Goal: Information Seeking & Learning: Learn about a topic

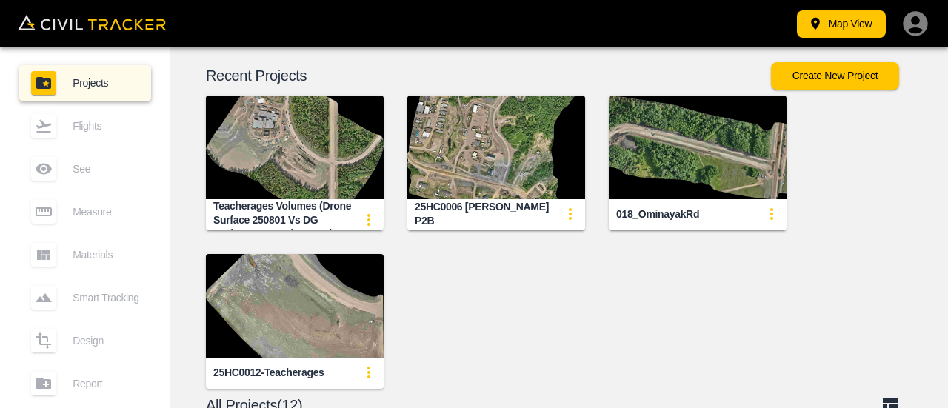
click at [498, 151] on img "button" at bounding box center [496, 148] width 178 height 104
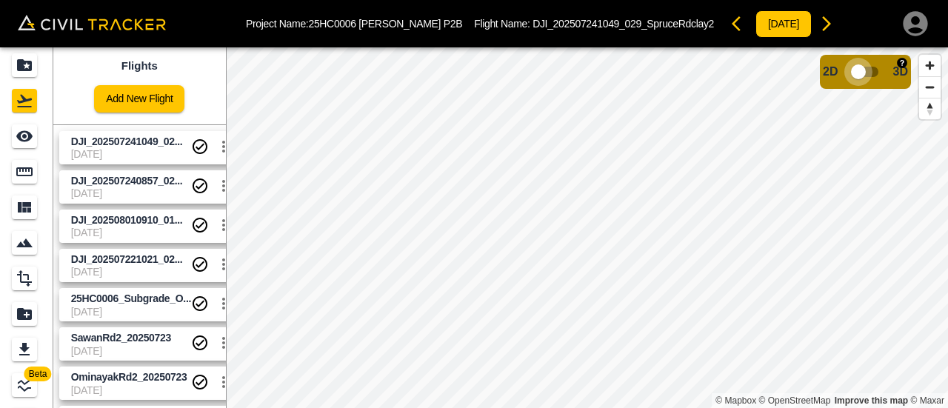
click at [885, 76] on input "checkbox" at bounding box center [858, 72] width 84 height 28
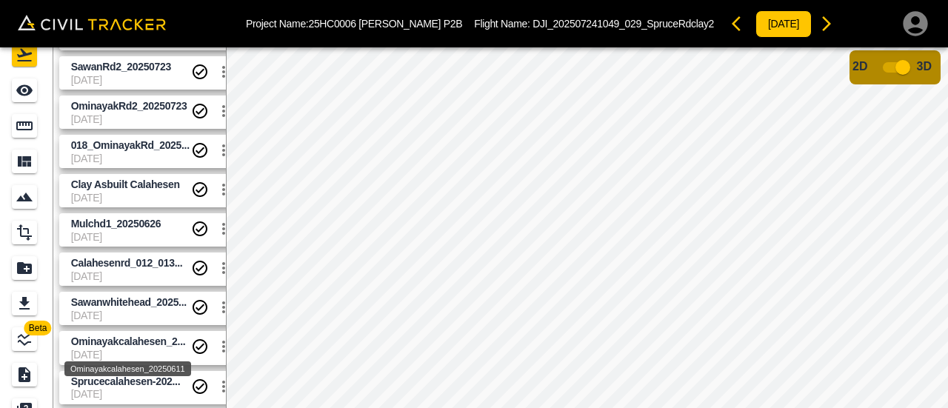
scroll to position [47, 0]
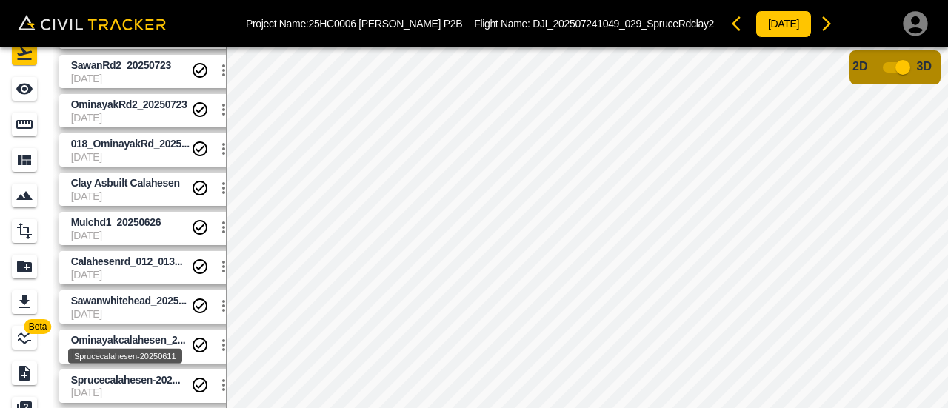
click at [140, 383] on span "Sprucecalahesen-202..." at bounding box center [126, 380] width 110 height 12
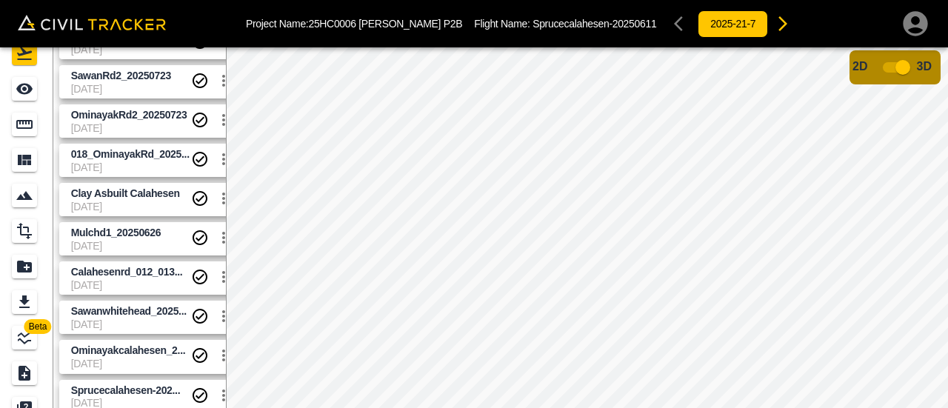
scroll to position [225, 0]
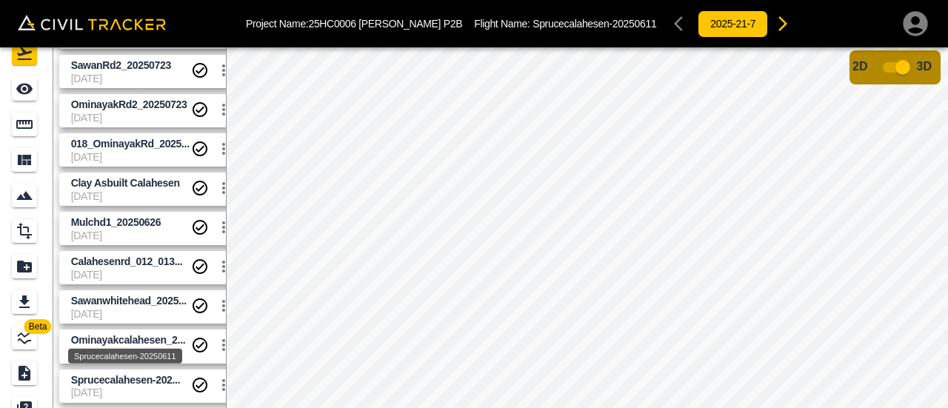
click at [96, 384] on span "Sprucecalahesen-202..." at bounding box center [126, 380] width 110 height 12
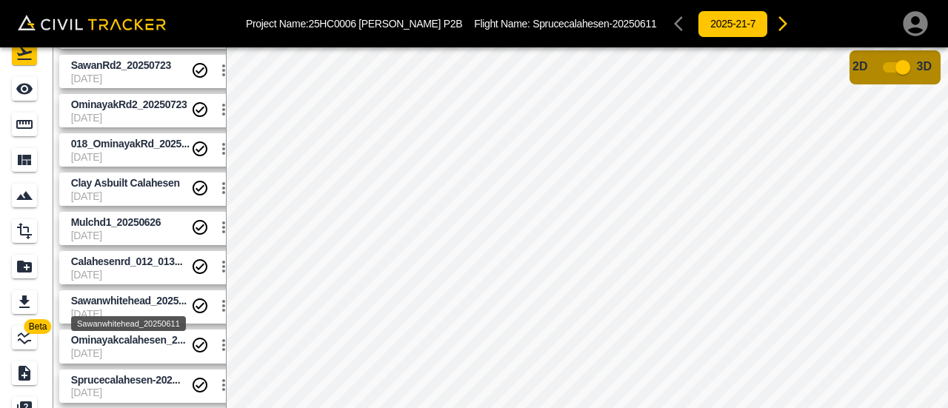
click at [107, 307] on div "Sawanwhitehead_20250611" at bounding box center [129, 319] width 118 height 27
click at [113, 270] on span "[DATE]" at bounding box center [131, 275] width 120 height 12
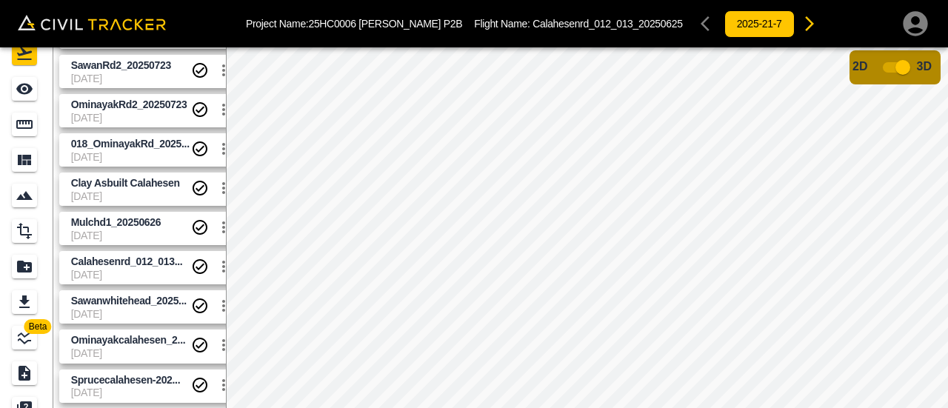
click at [119, 270] on span "[DATE]" at bounding box center [131, 275] width 120 height 12
click at [22, 55] on icon "Flights" at bounding box center [24, 53] width 15 height 13
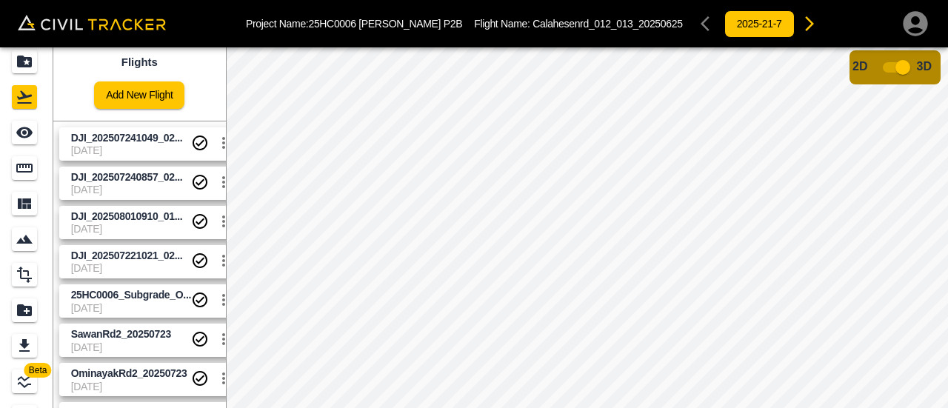
scroll to position [0, 0]
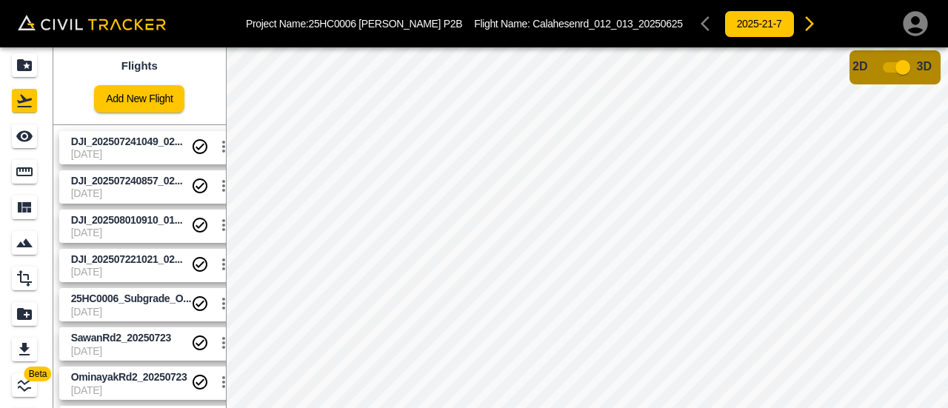
click at [154, 143] on span "DJI_202507241049_02..." at bounding box center [127, 142] width 112 height 12
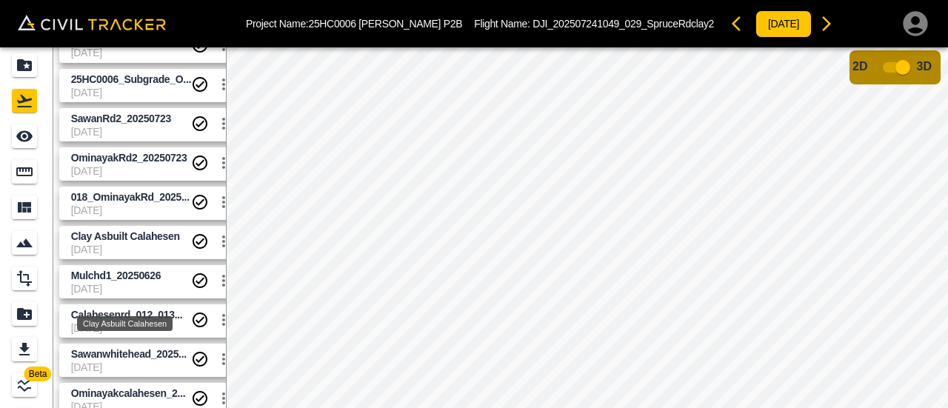
scroll to position [222, 0]
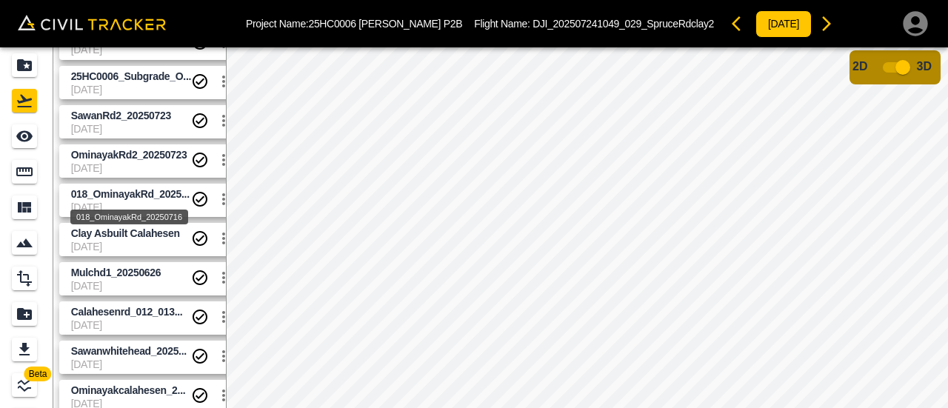
click at [125, 198] on span "018_OminayakRd_2025..." at bounding box center [130, 194] width 119 height 12
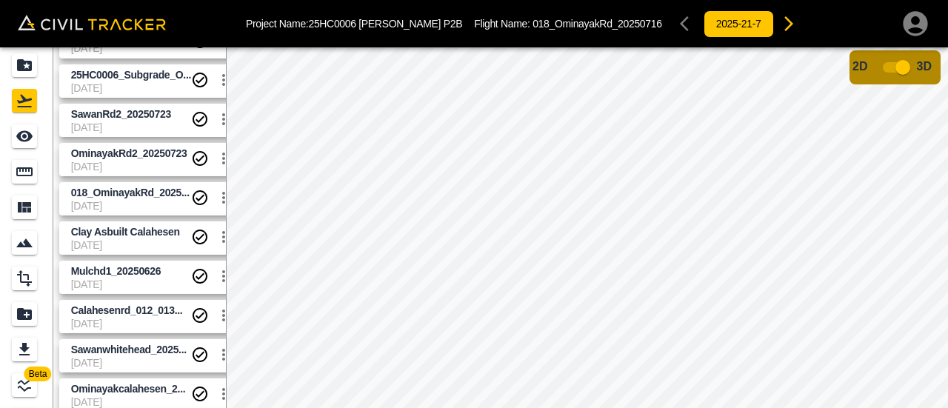
scroll to position [225, 0]
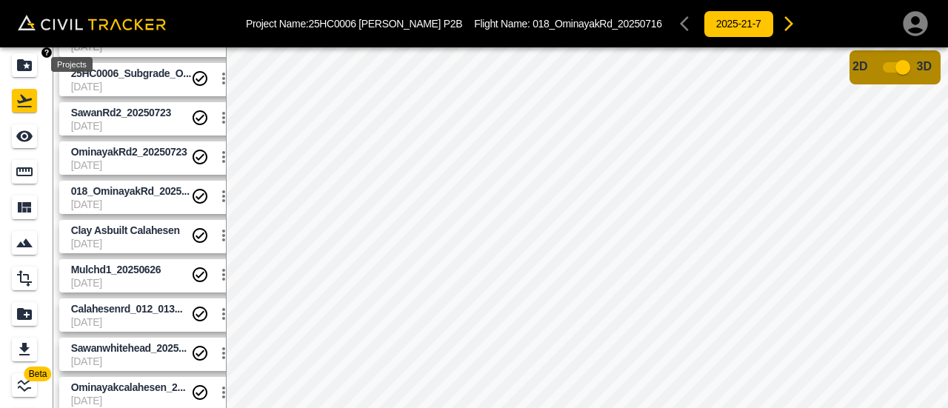
click at [18, 59] on icon "Projects" at bounding box center [24, 65] width 15 height 12
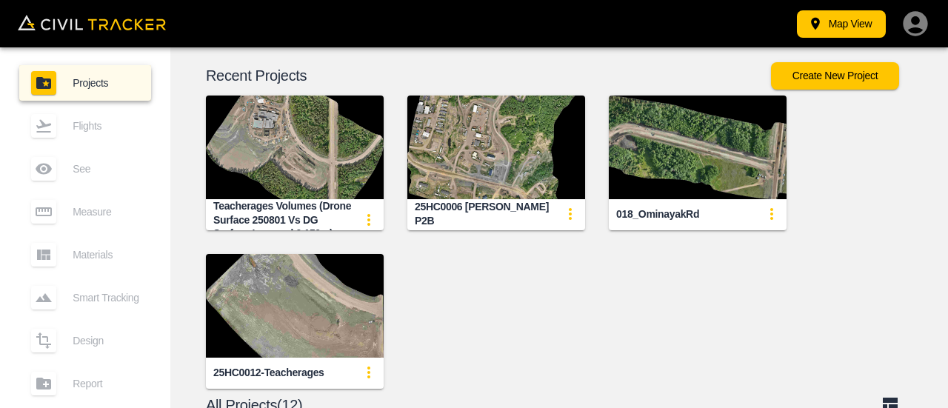
click at [486, 130] on img "button" at bounding box center [496, 148] width 178 height 104
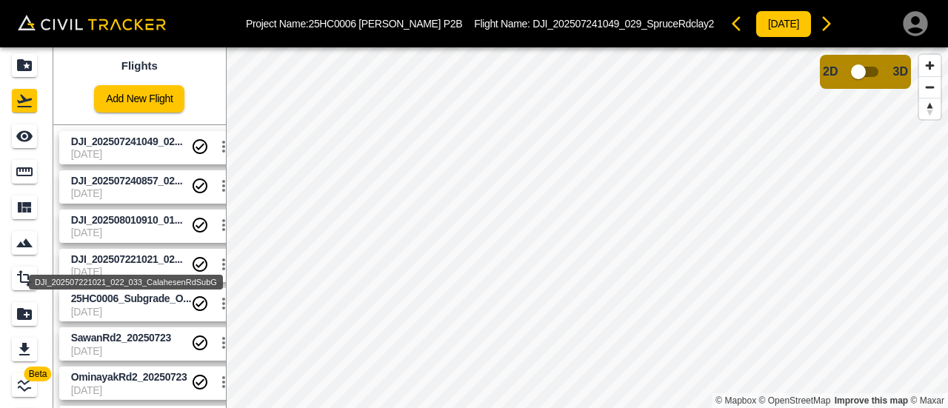
click at [124, 280] on div "DJI_202507221021_022_033_CalahesenRdSubG" at bounding box center [126, 282] width 194 height 15
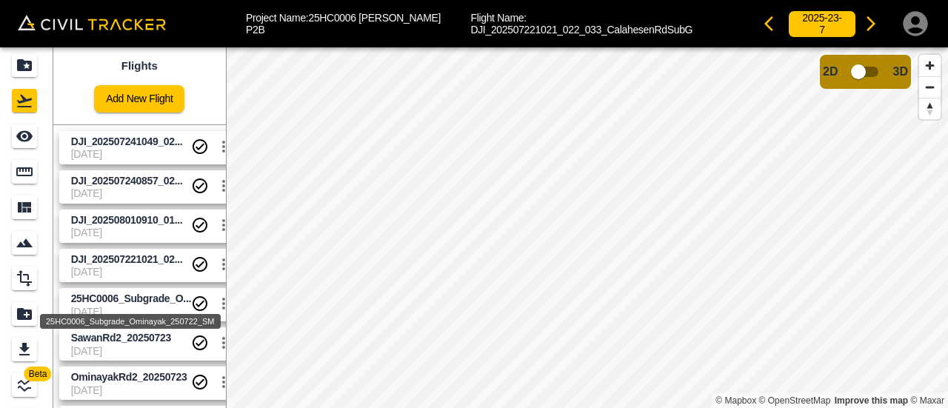
click at [142, 312] on div "25HC0006_Subgrade_Ominayak_250722_SM" at bounding box center [131, 317] width 184 height 27
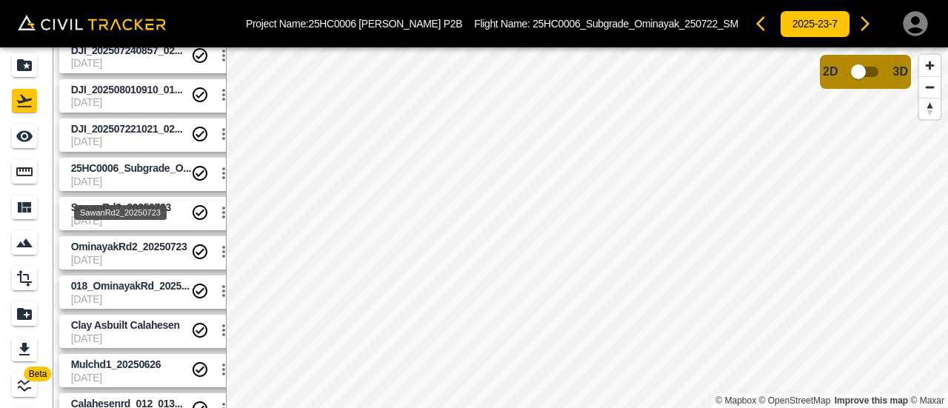
scroll to position [148, 0]
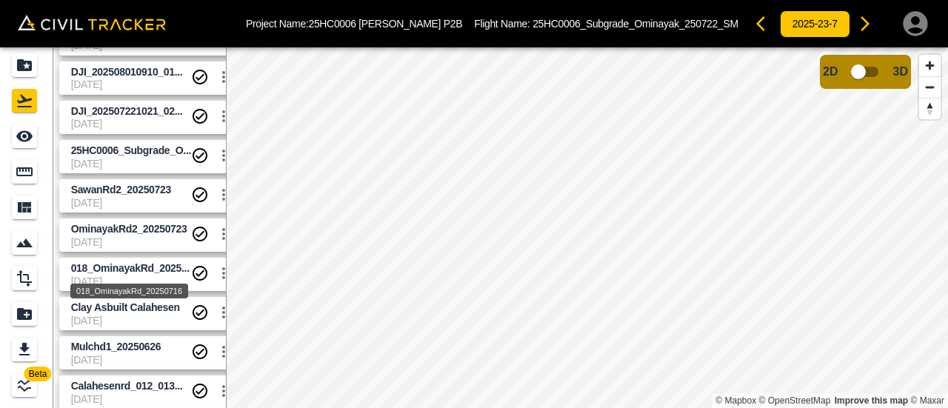
click at [138, 266] on span "018_OminayakRd_2025..." at bounding box center [130, 268] width 119 height 12
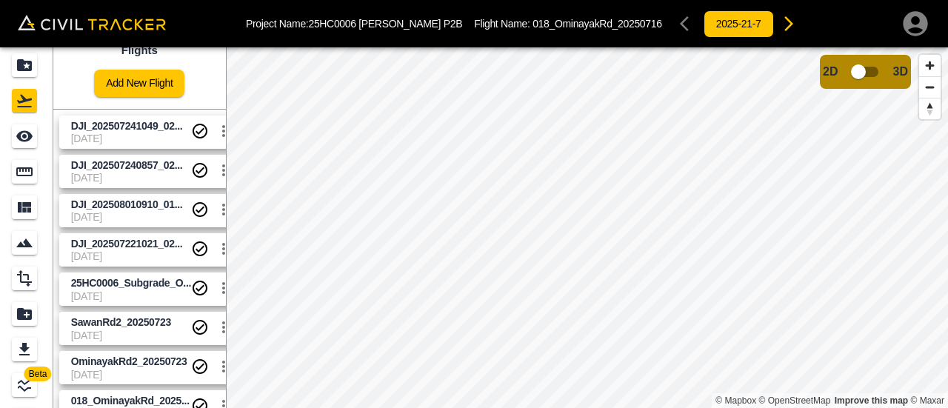
scroll to position [0, 0]
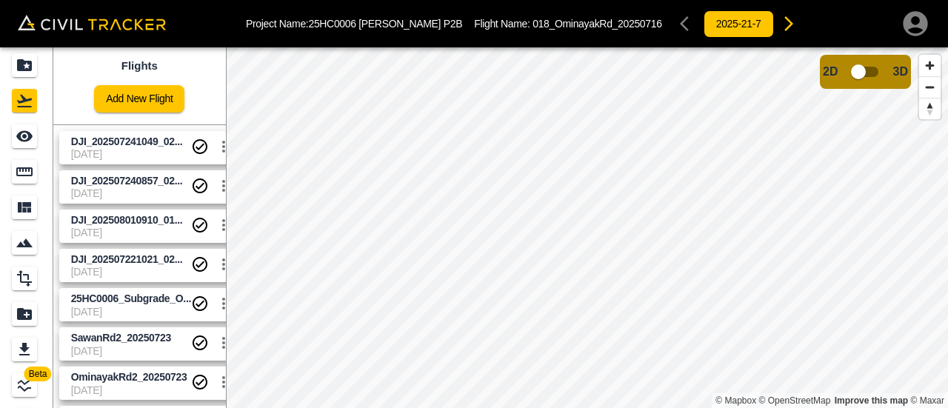
click at [117, 150] on span "[DATE]" at bounding box center [131, 154] width 120 height 12
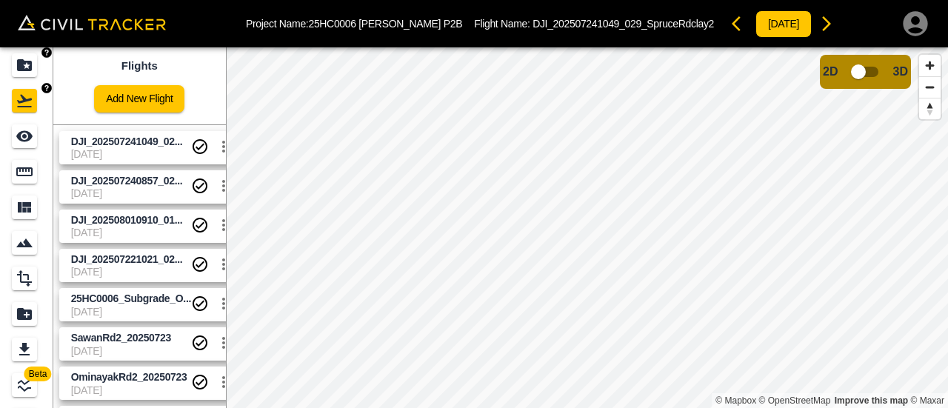
click at [27, 70] on icon "Projects" at bounding box center [25, 65] width 18 height 18
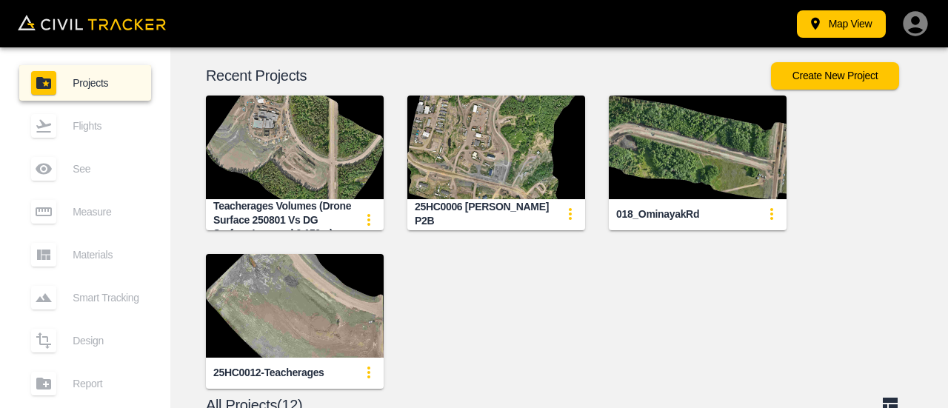
click at [673, 161] on img "button" at bounding box center [698, 148] width 178 height 104
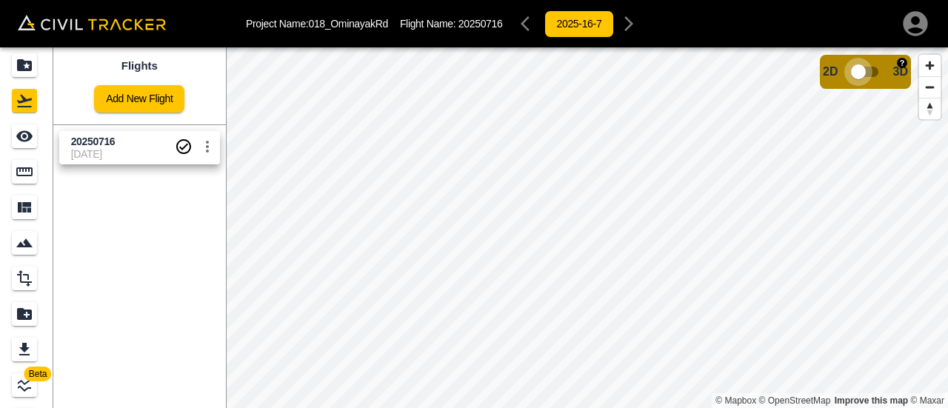
click at [877, 70] on input "checkbox" at bounding box center [858, 72] width 84 height 28
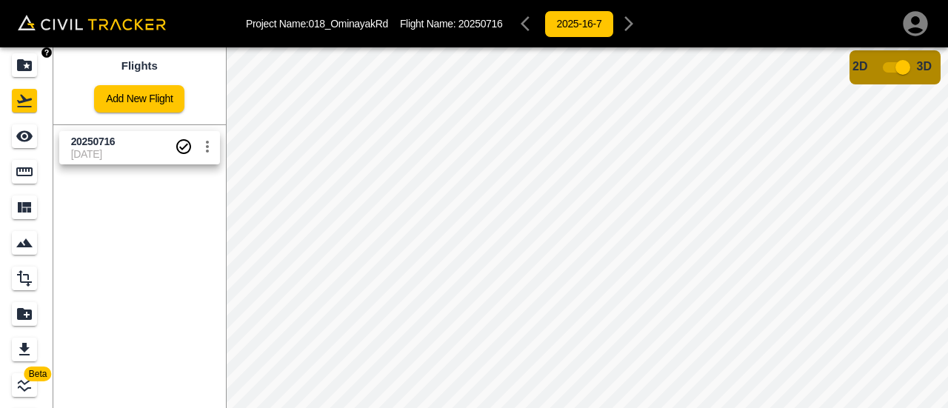
click at [30, 66] on icon "Projects" at bounding box center [24, 65] width 15 height 12
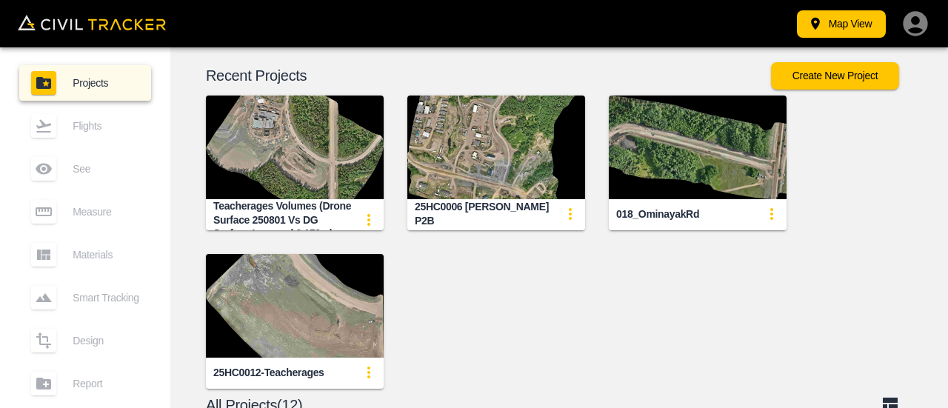
click at [458, 143] on img "button" at bounding box center [496, 148] width 178 height 104
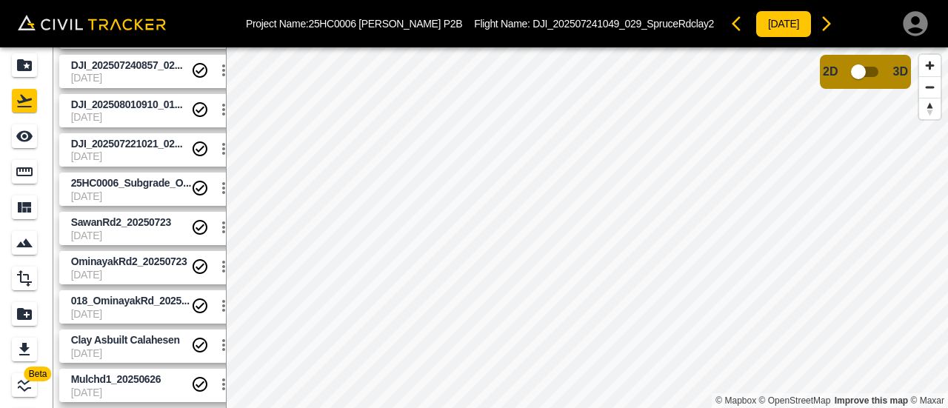
scroll to position [225, 0]
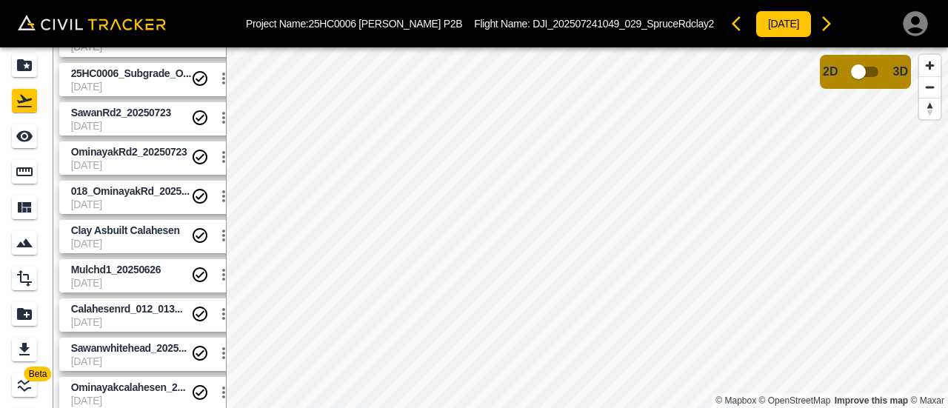
click at [126, 393] on span "Ominayakcalahesen_2..." at bounding box center [131, 388] width 120 height 14
click at [140, 349] on span "Sawanwhitehead_2025..." at bounding box center [129, 348] width 116 height 12
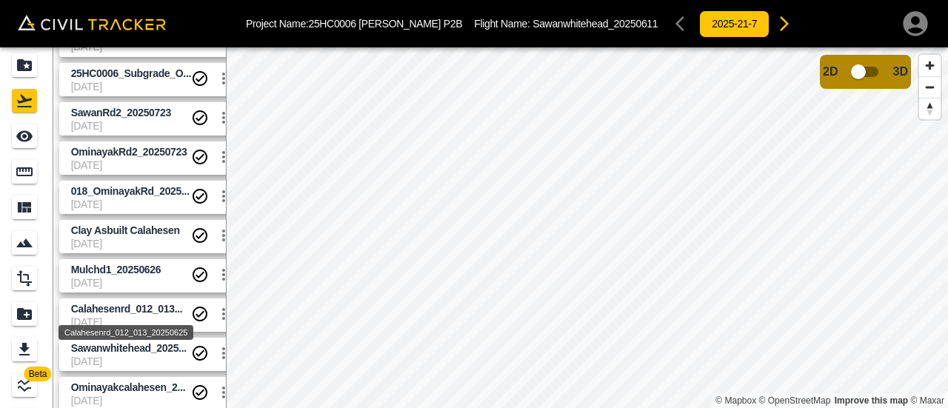
click at [116, 322] on div "Calahesenrd_012_013_20250625" at bounding box center [126, 328] width 138 height 27
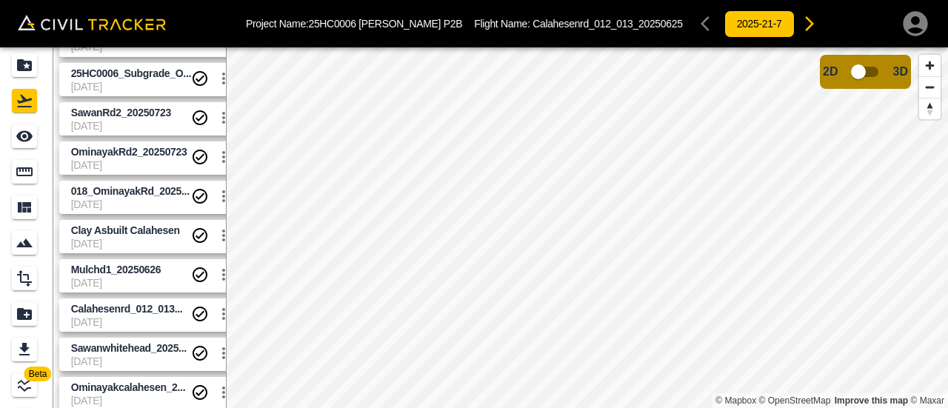
click at [121, 279] on span "[DATE]" at bounding box center [131, 283] width 120 height 12
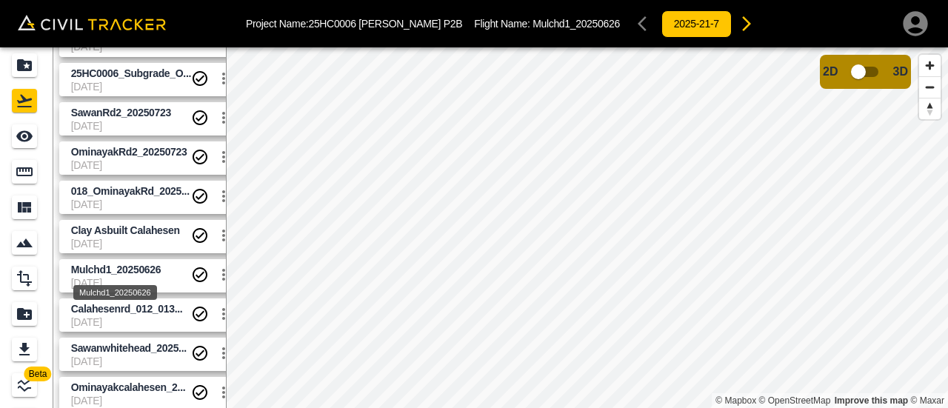
click at [133, 220] on link "Clay Asbuilt Calahesen [DATE]" at bounding box center [147, 236] width 177 height 33
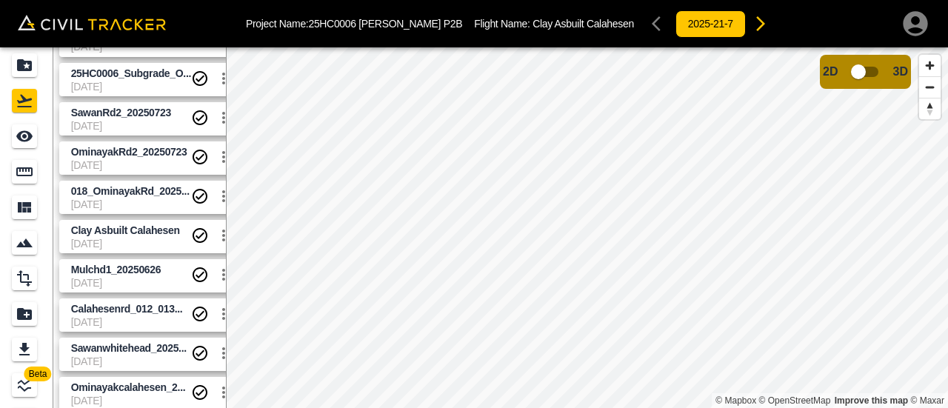
click at [138, 181] on link "018_OminayakRd_2025... [DATE]" at bounding box center [147, 197] width 177 height 33
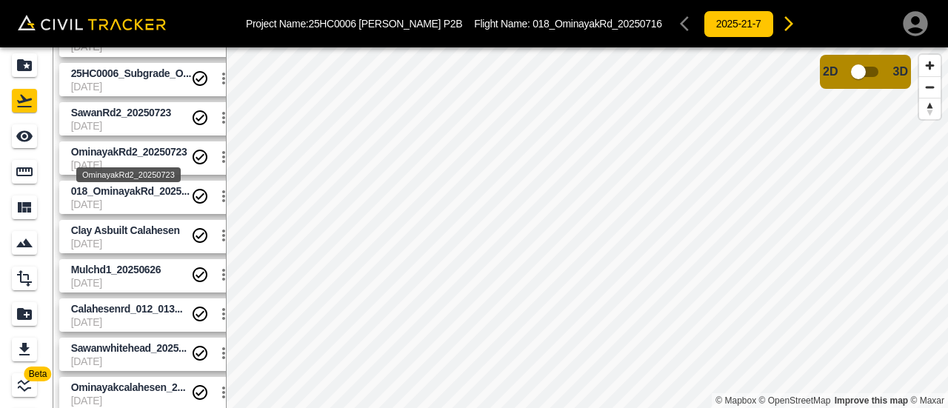
click at [136, 149] on span "OminayakRd2_20250723" at bounding box center [129, 152] width 116 height 12
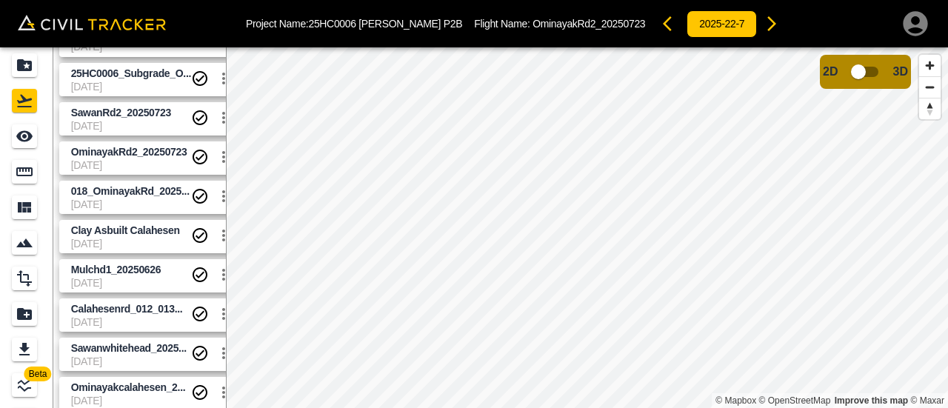
click at [136, 121] on span "[DATE]" at bounding box center [131, 126] width 120 height 12
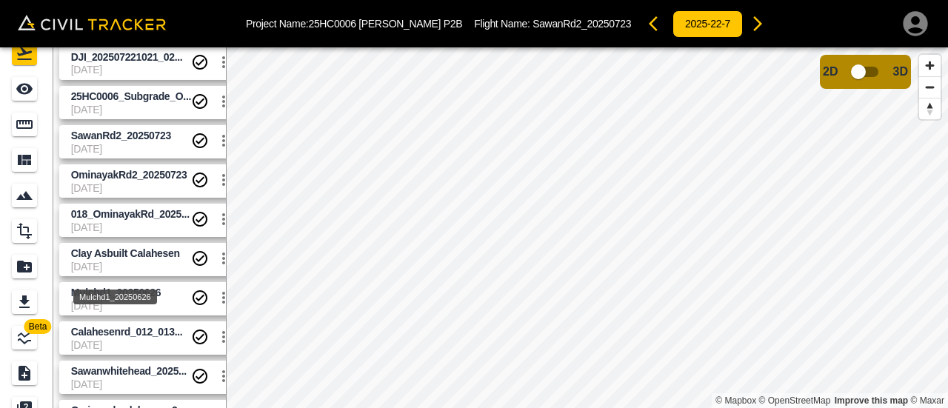
scroll to position [151, 0]
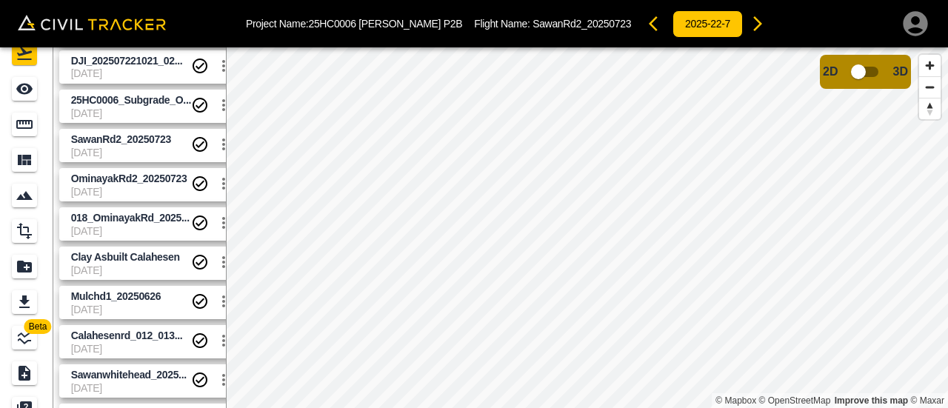
click at [127, 253] on span "Clay Asbuilt Calahesen" at bounding box center [125, 257] width 109 height 12
click at [141, 211] on span "018_OminayakRd_2025..." at bounding box center [131, 218] width 120 height 14
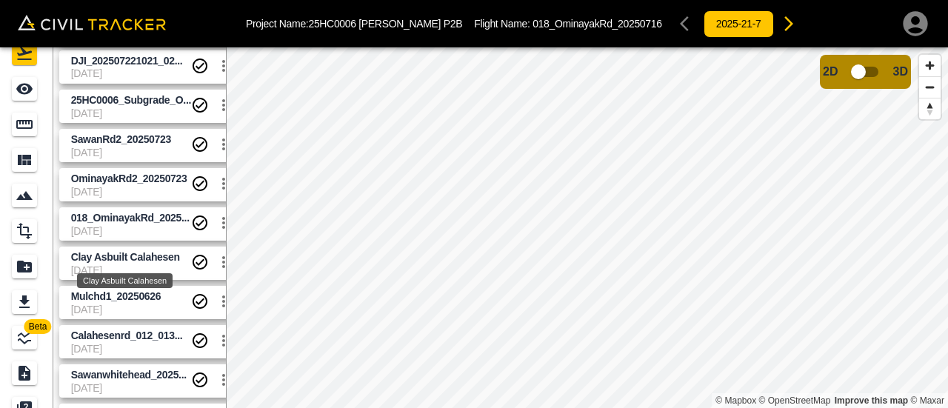
click at [139, 259] on span "Clay Asbuilt Calahesen" at bounding box center [125, 257] width 109 height 12
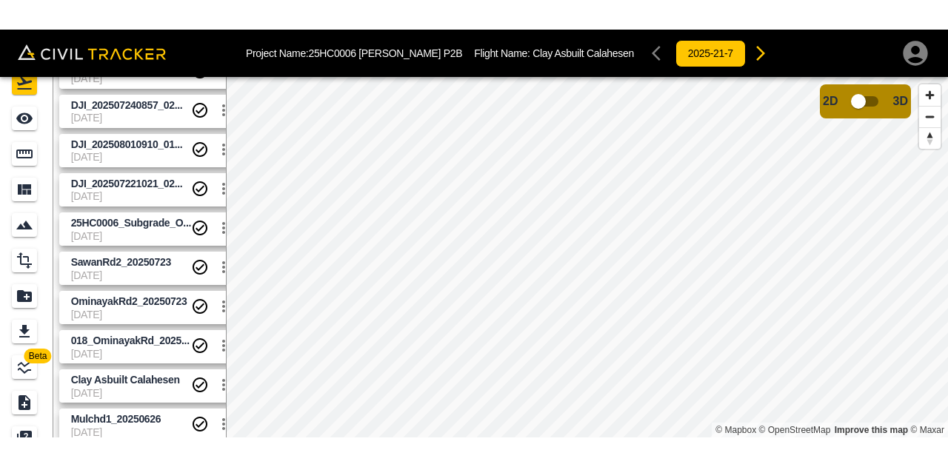
scroll to position [225, 0]
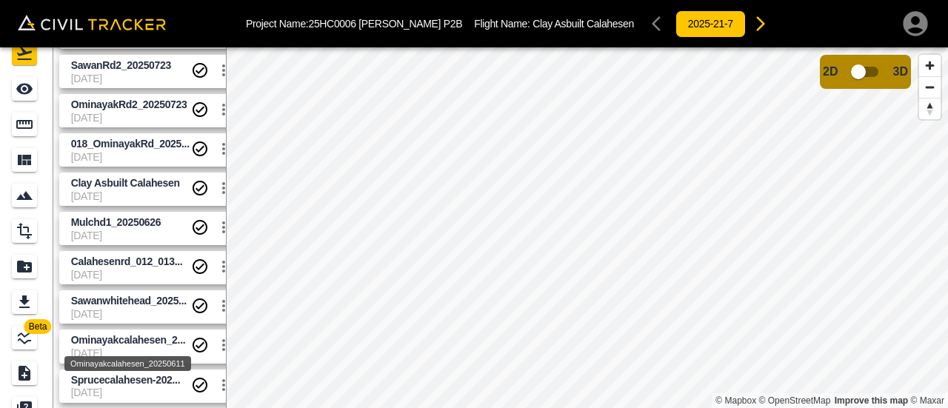
click at [143, 342] on span "Ominayakcalahesen_2..." at bounding box center [128, 340] width 115 height 12
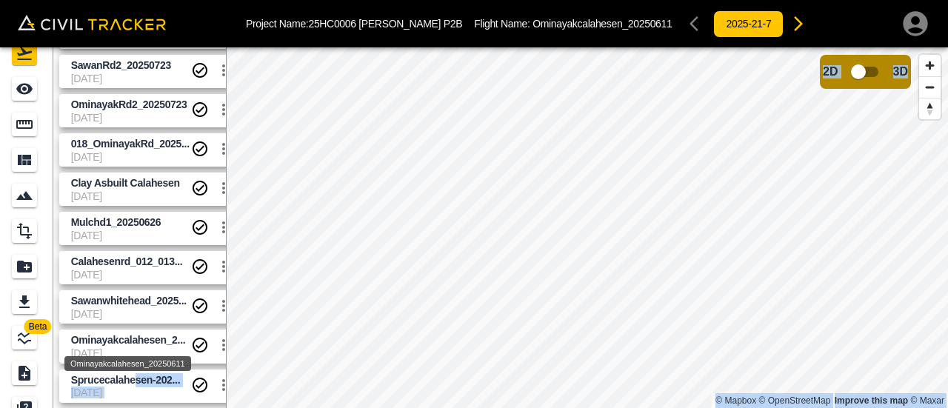
click at [136, 374] on body "Project Name: 25HC0006 [PERSON_NAME] P2B Flight Name: Ominayakcalahesen_2025061…" at bounding box center [474, 204] width 948 height 408
click at [141, 384] on span "Sprucecalahesen-202..." at bounding box center [126, 380] width 110 height 12
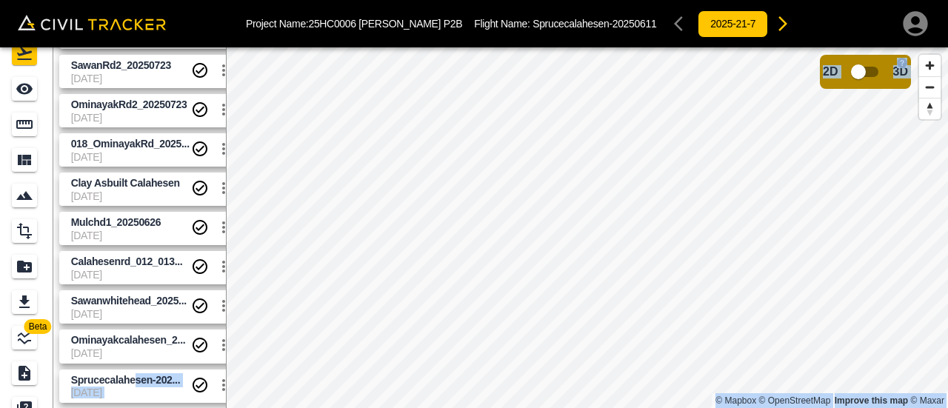
click at [869, 73] on input "checkbox" at bounding box center [858, 72] width 84 height 28
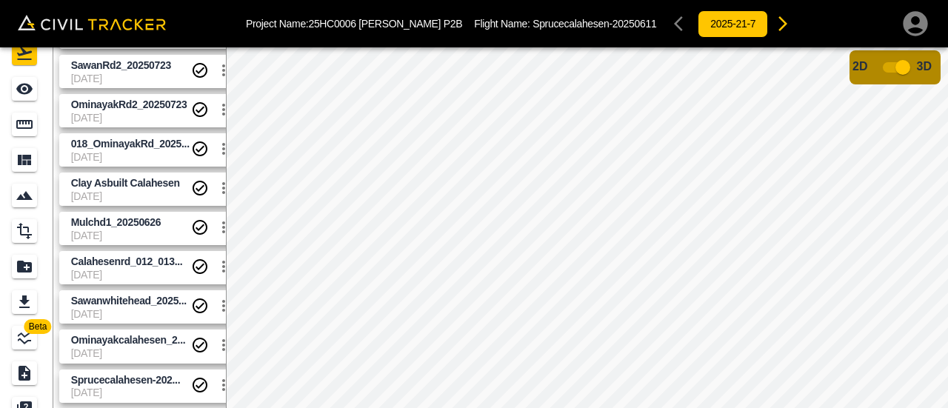
click at [559, 16] on div "Project Name: 25HC0006 [PERSON_NAME] P2B Flight Name: Sprucecalahesen-20250611 …" at bounding box center [522, 24] width 552 height 30
click at [27, 59] on icon "Flights" at bounding box center [24, 53] width 15 height 13
click at [30, 55] on icon "Flights" at bounding box center [25, 53] width 18 height 18
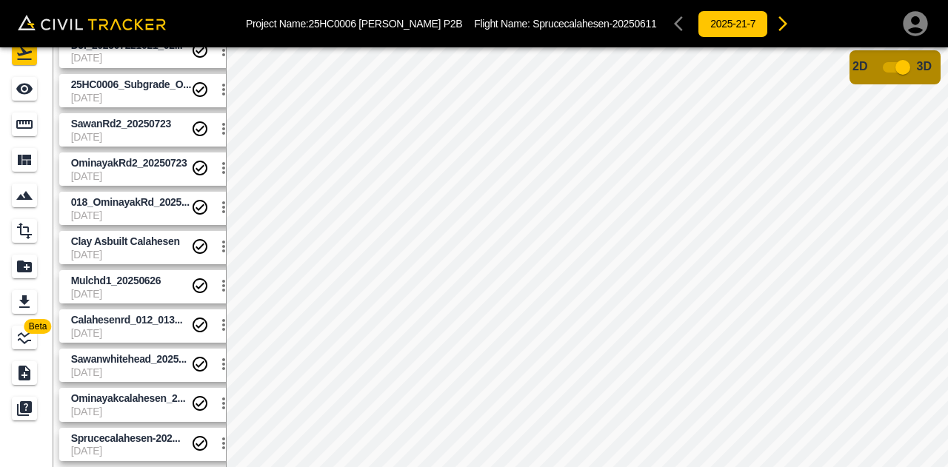
scroll to position [166, 0]
click at [148, 407] on span "[DATE]" at bounding box center [131, 413] width 120 height 12
click at [659, 107] on div "Project Name: 25HC0006 [PERSON_NAME] P2B Flight Name: Ominayakcalahesen_2025061…" at bounding box center [474, 233] width 948 height 467
click at [117, 327] on span "Calahesenrd_012_013..." at bounding box center [131, 321] width 120 height 14
